Goal: Task Accomplishment & Management: Use online tool/utility

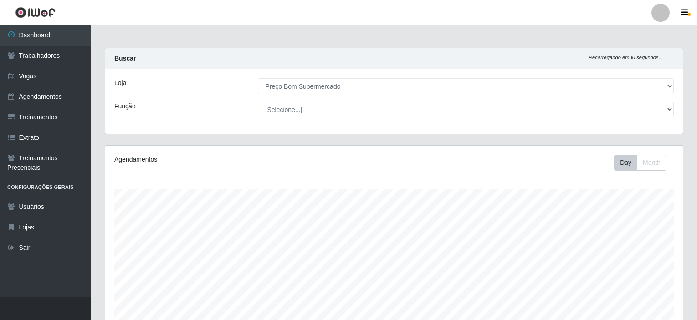
select select "387"
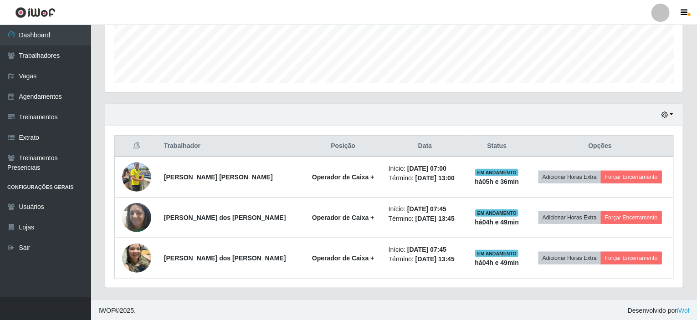
scroll to position [189, 578]
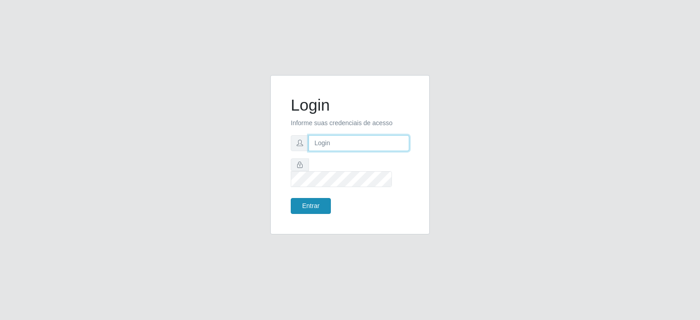
type input "[EMAIL_ADDRESS][DOMAIN_NAME]"
click at [307, 202] on button "Entrar" at bounding box center [311, 206] width 40 height 16
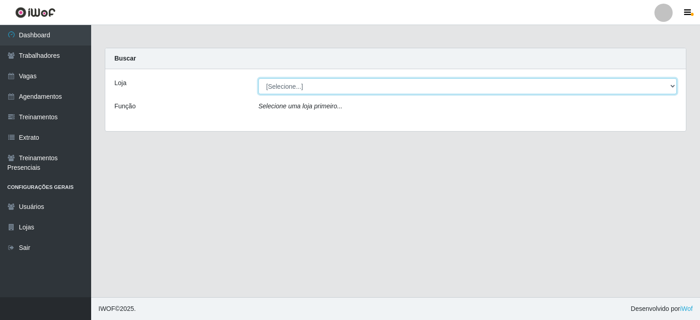
click at [298, 89] on select "[Selecione...] Preço Bom Supermercado" at bounding box center [467, 86] width 418 height 16
select select "387"
click at [258, 78] on select "[Selecione...] Preço Bom Supermercado" at bounding box center [467, 86] width 418 height 16
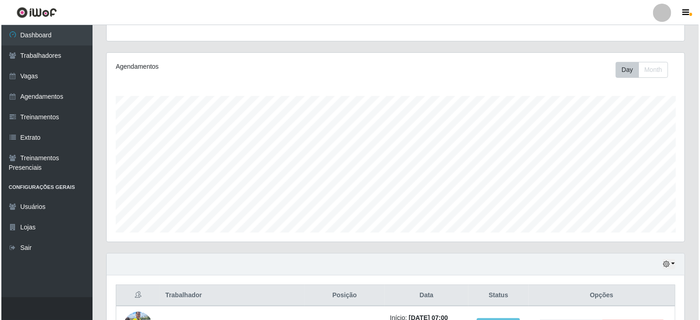
scroll to position [228, 0]
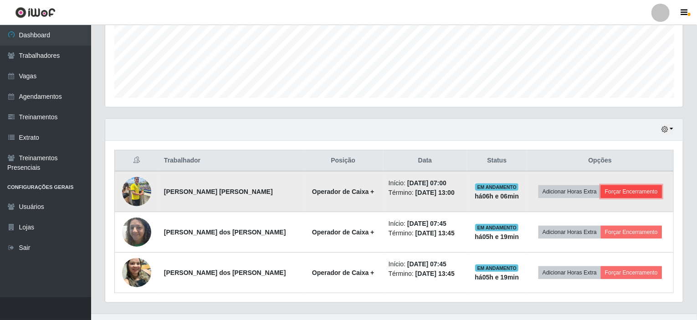
click at [632, 187] on button "Forçar Encerramento" at bounding box center [631, 191] width 61 height 13
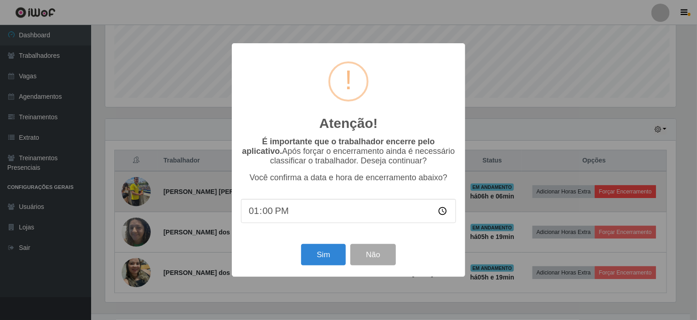
scroll to position [189, 574]
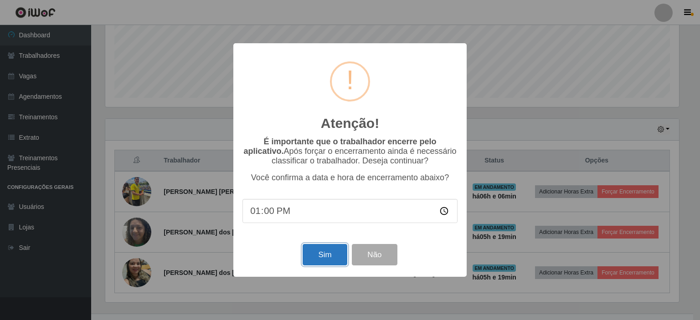
click at [320, 257] on button "Sim" at bounding box center [325, 254] width 44 height 21
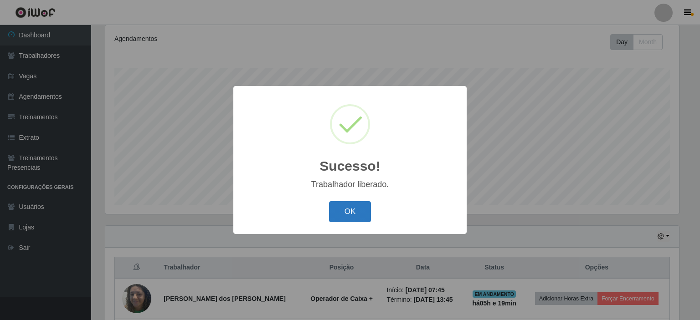
click at [341, 211] on button "OK" at bounding box center [350, 211] width 42 height 21
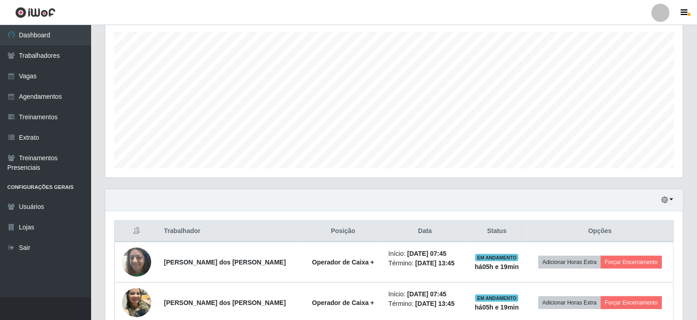
scroll to position [202, 0]
